Goal: Transaction & Acquisition: Purchase product/service

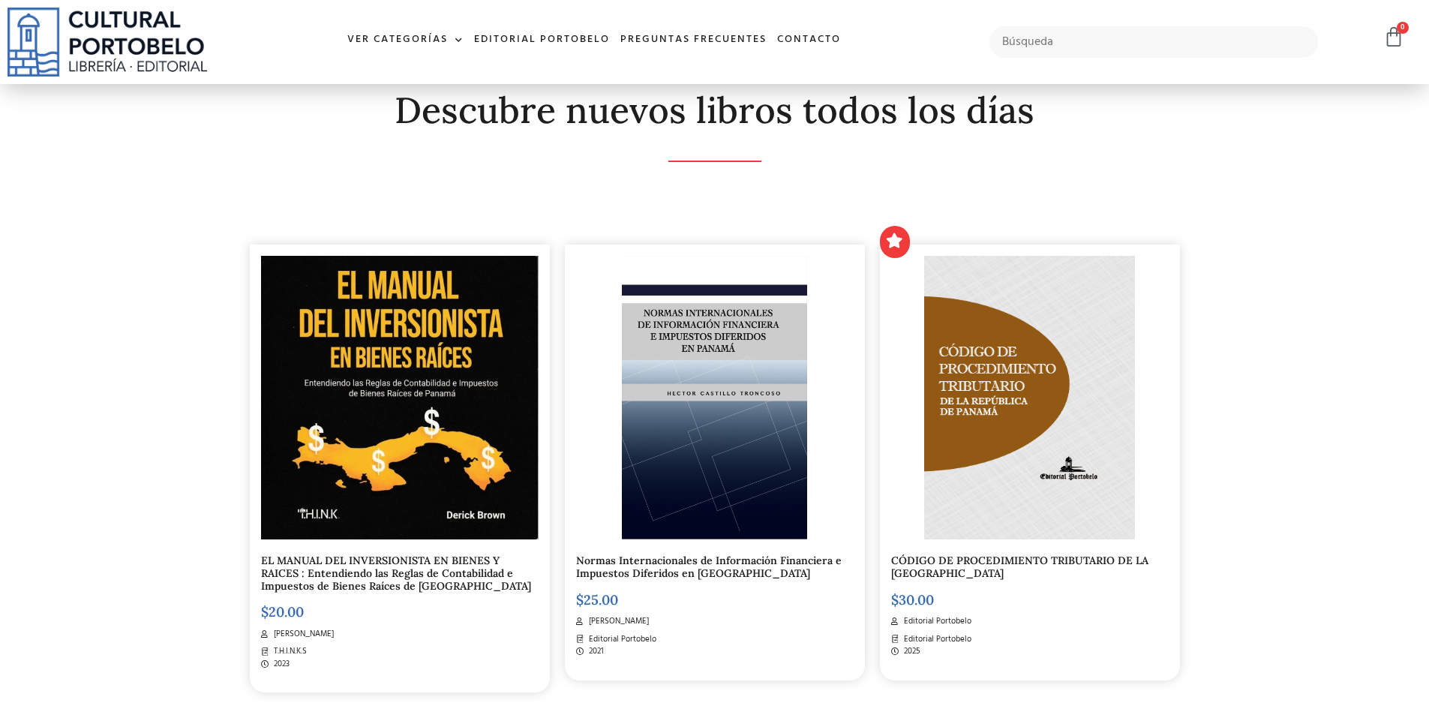
scroll to position [300, 0]
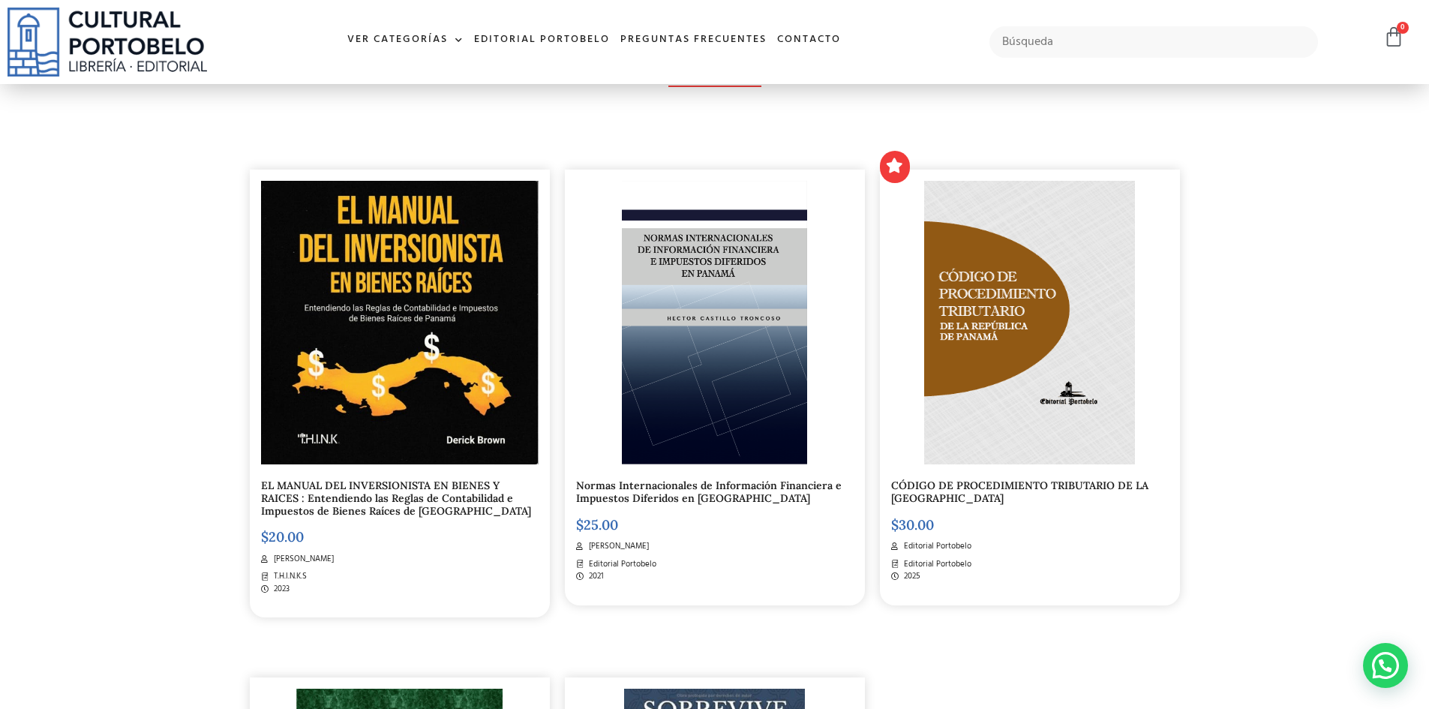
click at [1053, 494] on h5 "CÓDIGO DE PROCEDIMIENTO TRIBUTARIO DE LA [GEOGRAPHIC_DATA]" at bounding box center [1030, 492] width 278 height 26
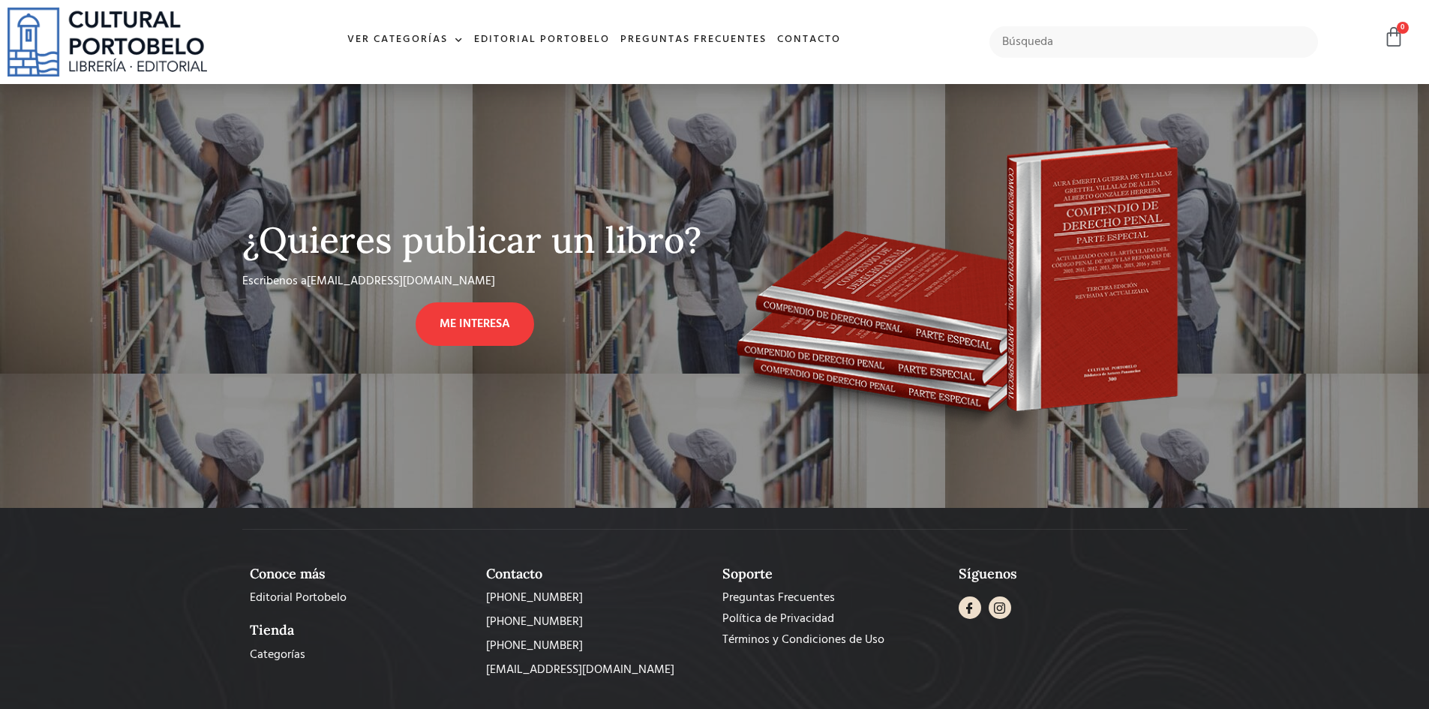
scroll to position [824, 0]
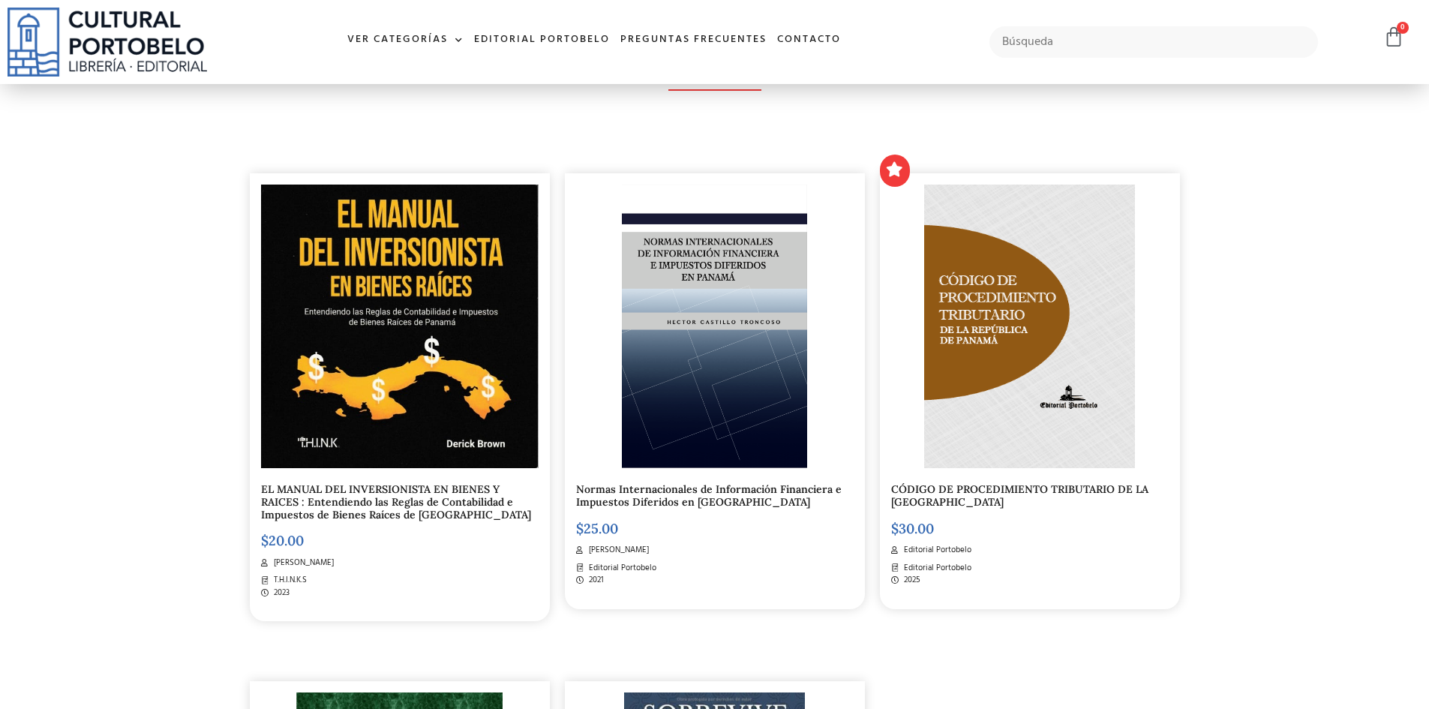
scroll to position [375, 0]
